Goal: Information Seeking & Learning: Find specific page/section

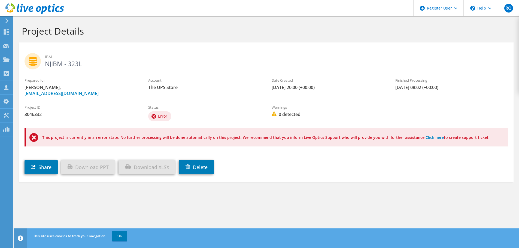
click at [5, 20] on icon at bounding box center [7, 20] width 4 height 5
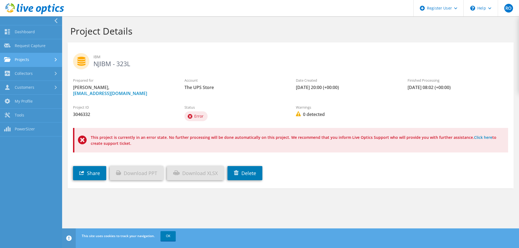
click at [32, 58] on link "Projects" at bounding box center [31, 60] width 62 height 14
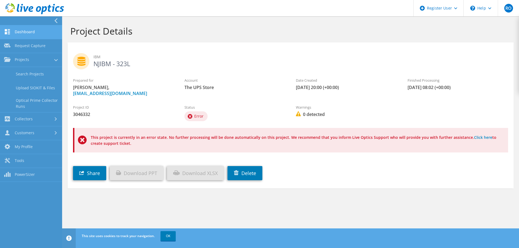
click at [26, 34] on link "Dashboard" at bounding box center [31, 32] width 62 height 14
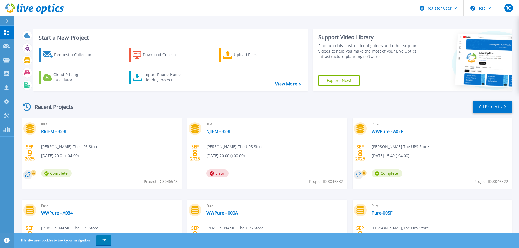
click at [80, 144] on span "[PERSON_NAME] , The UPS Store" at bounding box center [69, 147] width 57 height 6
click at [50, 130] on link "RRIBM - 323L" at bounding box center [54, 131] width 26 height 5
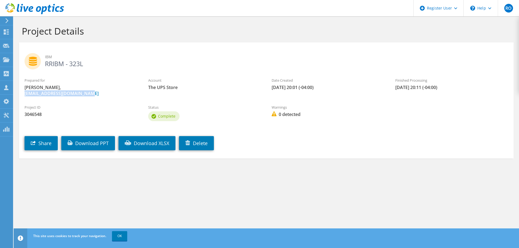
drag, startPoint x: 102, startPoint y: 95, endPoint x: 20, endPoint y: 96, distance: 82.1
click at [20, 96] on div "Prepared for SriKanth Ananthapadmanabha, sananthapadmanabha@ups.com" at bounding box center [81, 87] width 124 height 24
copy link "[EMAIL_ADDRESS][DOMAIN_NAME]"
click at [6, 18] on div at bounding box center [32, 9] width 64 height 18
click at [6, 19] on use at bounding box center [6, 20] width 3 height 5
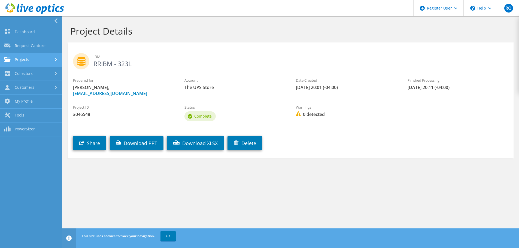
click at [29, 61] on link "Projects" at bounding box center [31, 60] width 62 height 14
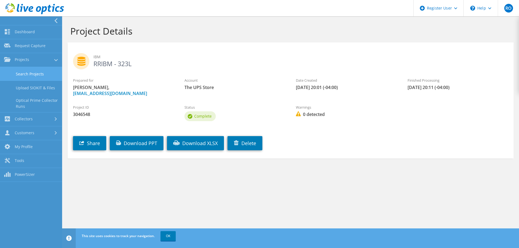
click at [29, 71] on link "Search Projects" at bounding box center [31, 74] width 62 height 14
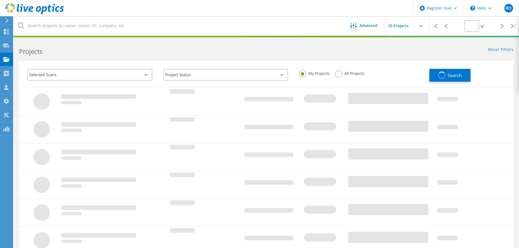
type input "1"
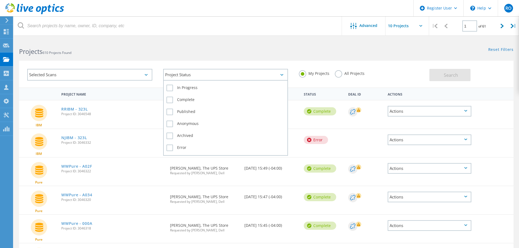
click at [274, 76] on div "Project Status" at bounding box center [225, 75] width 125 height 12
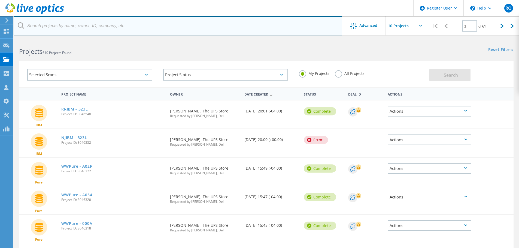
click at [40, 27] on input "text" at bounding box center [178, 25] width 329 height 19
paste input "sananthapadmanabha@ups.com"
type input "sananthapadmanabha@ups.com"
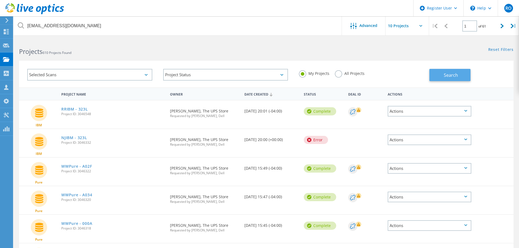
click at [455, 78] on span "Search" at bounding box center [451, 75] width 14 height 6
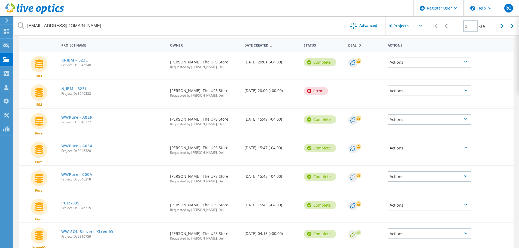
scroll to position [8, 0]
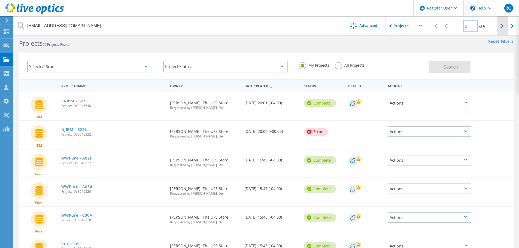
click at [503, 30] on div at bounding box center [502, 25] width 11 height 19
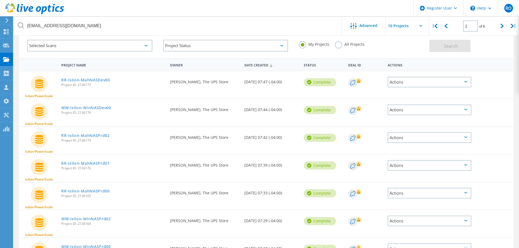
scroll to position [0, 0]
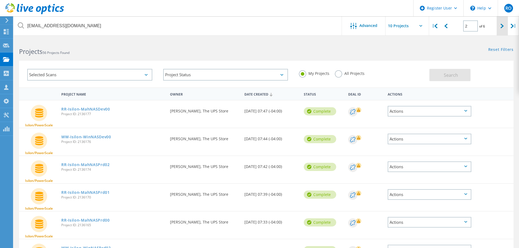
click at [504, 27] on div at bounding box center [502, 25] width 11 height 19
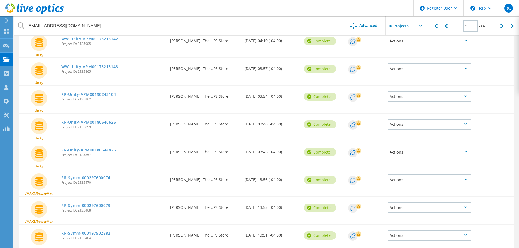
scroll to position [94, 0]
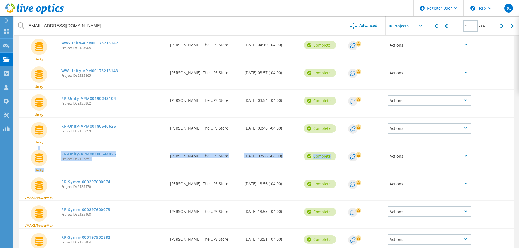
drag, startPoint x: 511, startPoint y: 146, endPoint x: 509, endPoint y: 140, distance: 7.1
click at [509, 140] on div "Unity WW-Unity-APM00180575687 Project ID: 2135909 Requested By SriKanth Anantha…" at bounding box center [266, 145] width 495 height 278
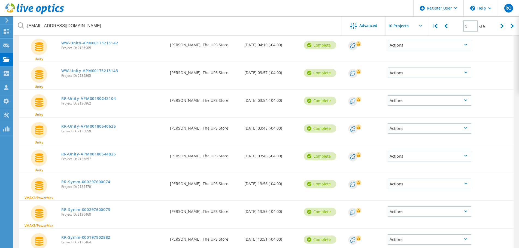
click at [506, 139] on div "Unity RR-Unity-APM00180540625 Project ID: 2135859 Requested By SriKanth Anantha…" at bounding box center [266, 131] width 495 height 27
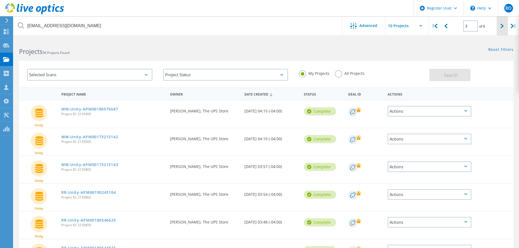
click at [500, 29] on div at bounding box center [502, 25] width 11 height 19
type input "4"
